Goal: Task Accomplishment & Management: Manage account settings

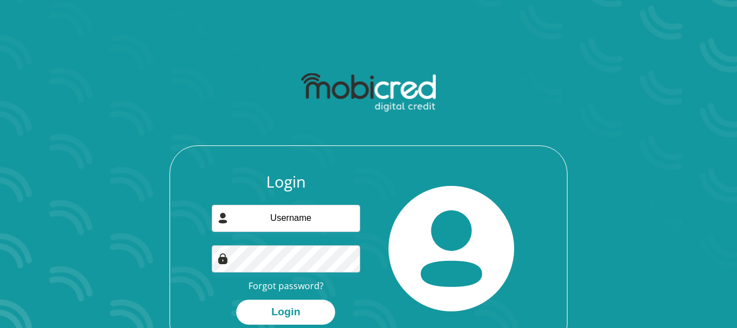
scroll to position [63, 0]
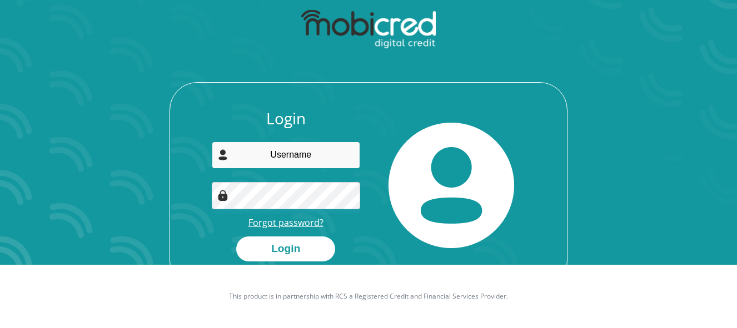
type input "[EMAIL_ADDRESS][DOMAIN_NAME]"
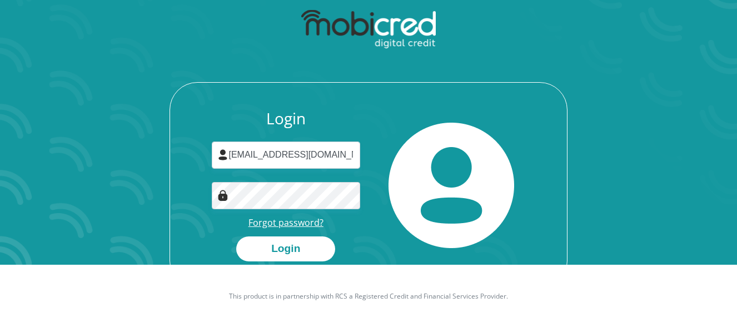
click at [291, 224] on link "Forgot password?" at bounding box center [285, 223] width 75 height 12
click at [226, 192] on div at bounding box center [286, 195] width 149 height 27
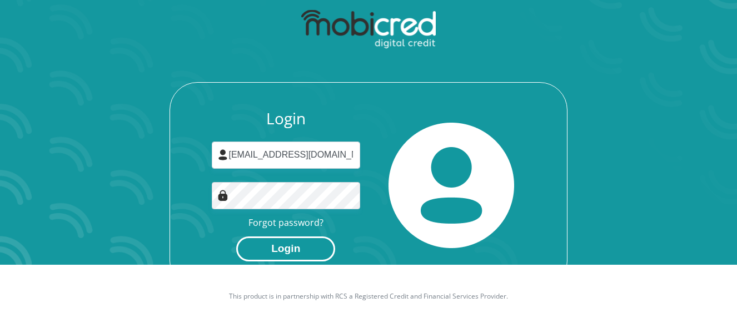
click at [294, 246] on button "Login" at bounding box center [285, 249] width 99 height 25
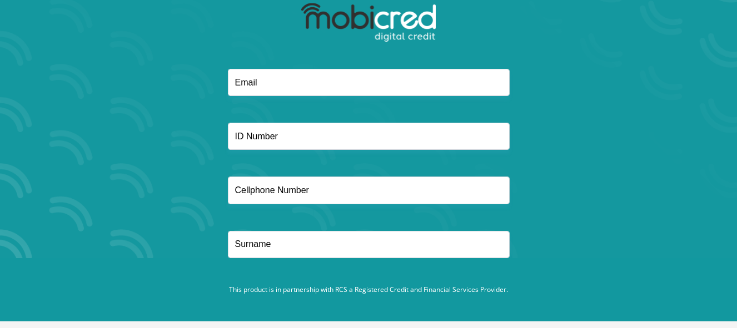
scroll to position [78, 0]
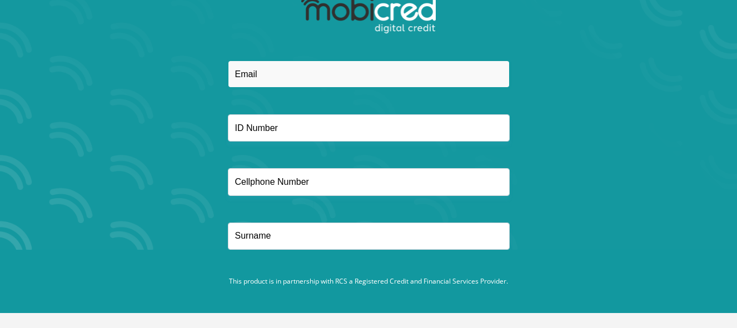
click at [265, 77] on input "email" at bounding box center [369, 74] width 282 height 27
type input "[EMAIL_ADDRESS][DOMAIN_NAME]"
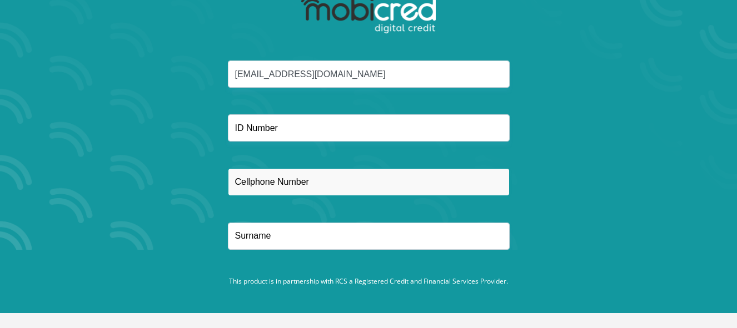
type input "0713927389"
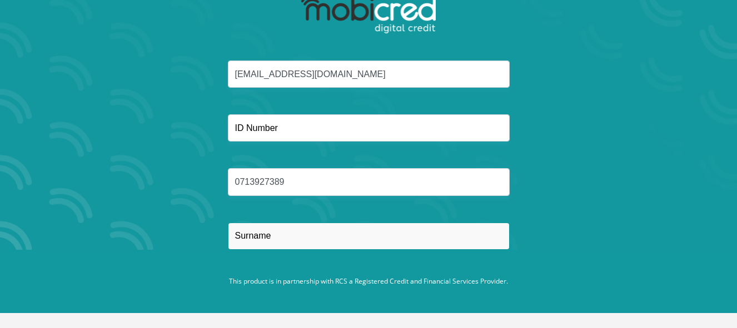
type input "[PERSON_NAME]"
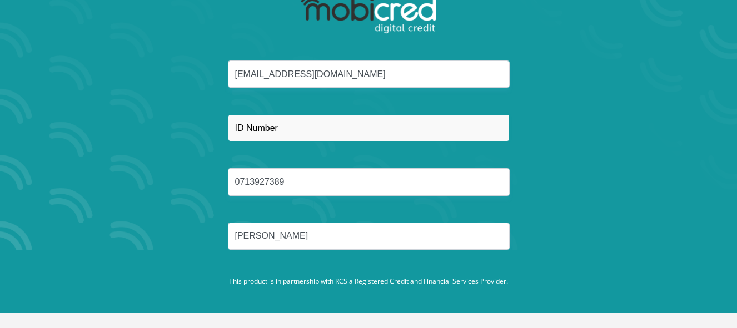
click at [280, 131] on input "text" at bounding box center [369, 128] width 282 height 27
type input "[CREDIT_CARD_NUMBER]"
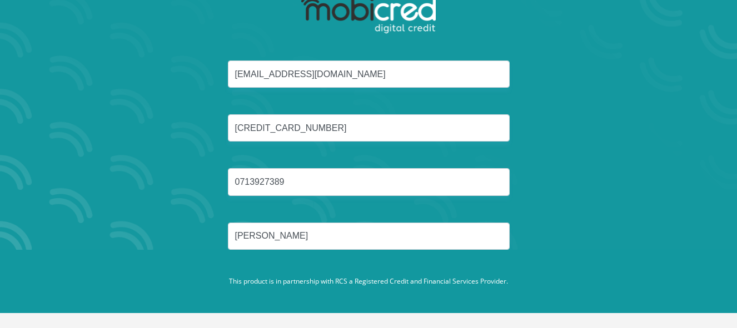
click at [355, 263] on footer "This product is in partnership with RCS a Registered Credit and Financial Servi…" at bounding box center [368, 281] width 737 height 63
click at [462, 260] on footer "This product is in partnership with RCS a Registered Credit and Financial Servi…" at bounding box center [368, 281] width 737 height 63
drag, startPoint x: 341, startPoint y: 264, endPoint x: 383, endPoint y: 267, distance: 42.3
click at [341, 264] on footer "This product is in partnership with RCS a Registered Credit and Financial Servi…" at bounding box center [368, 281] width 737 height 63
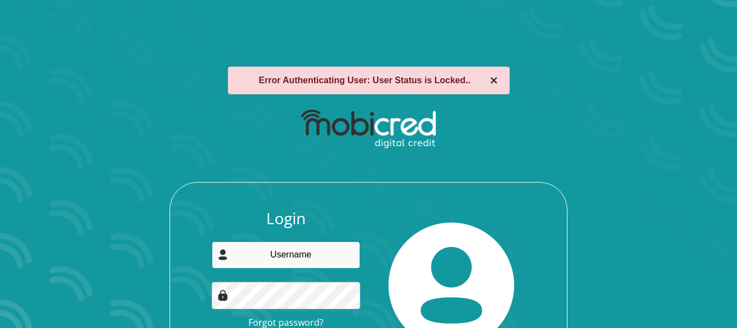
type input "[EMAIL_ADDRESS][DOMAIN_NAME]"
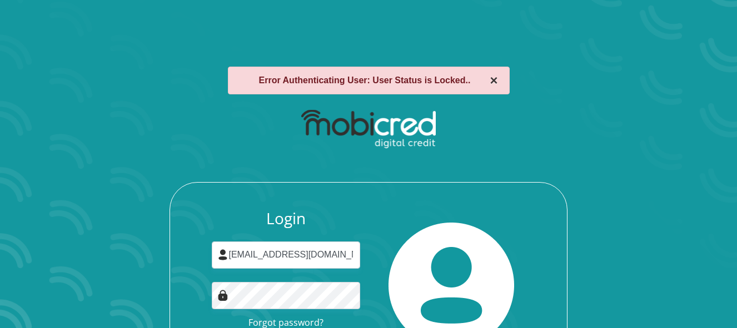
click at [495, 81] on button "×" at bounding box center [494, 80] width 8 height 13
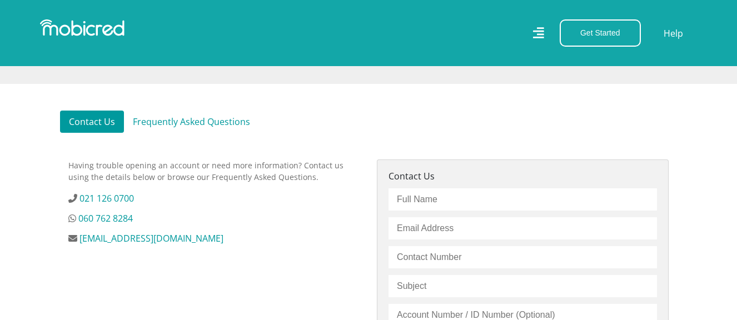
scroll to position [333, 0]
